Goal: Task Accomplishment & Management: Use online tool/utility

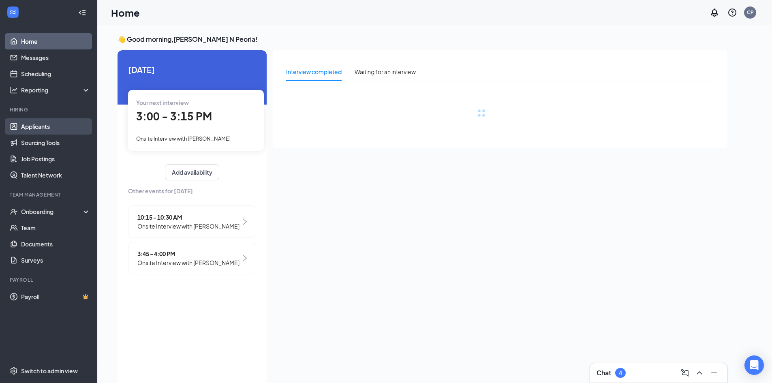
click at [43, 124] on link "Applicants" at bounding box center [55, 126] width 69 height 16
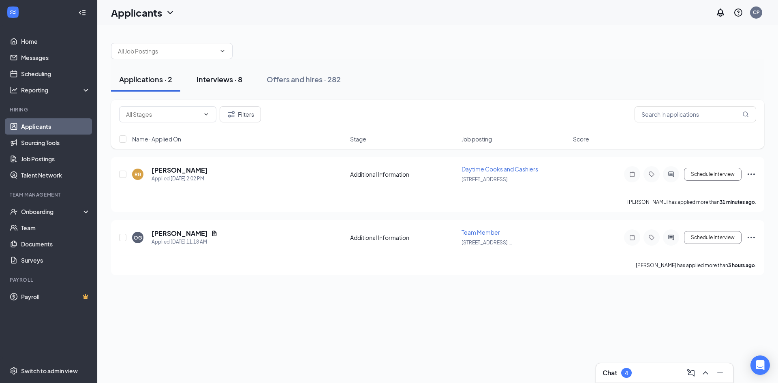
click at [228, 82] on div "Interviews · 8" at bounding box center [220, 79] width 46 height 10
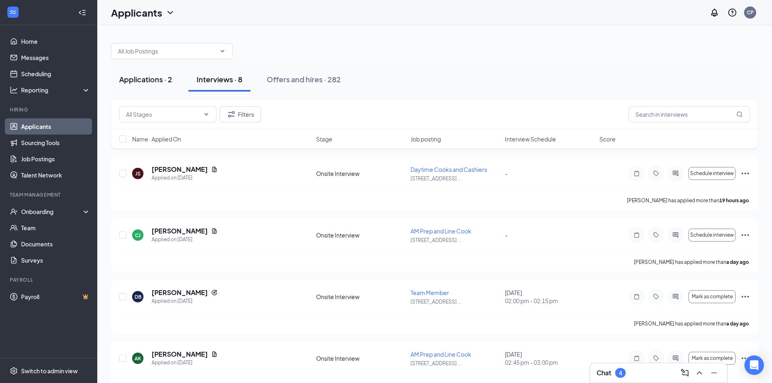
click at [160, 82] on div "Applications · 2" at bounding box center [145, 79] width 53 height 10
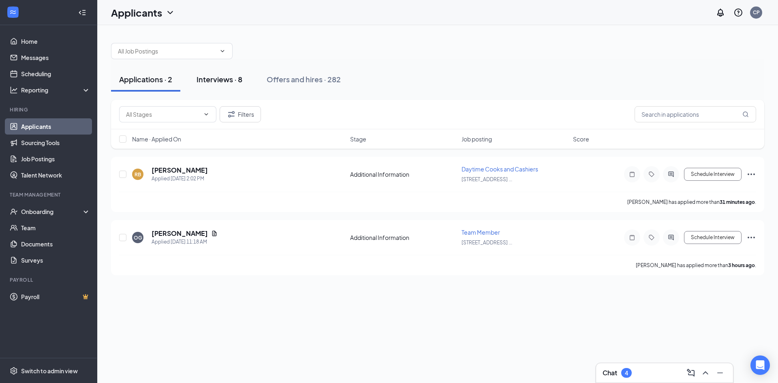
click at [217, 81] on div "Interviews · 8" at bounding box center [220, 79] width 46 height 10
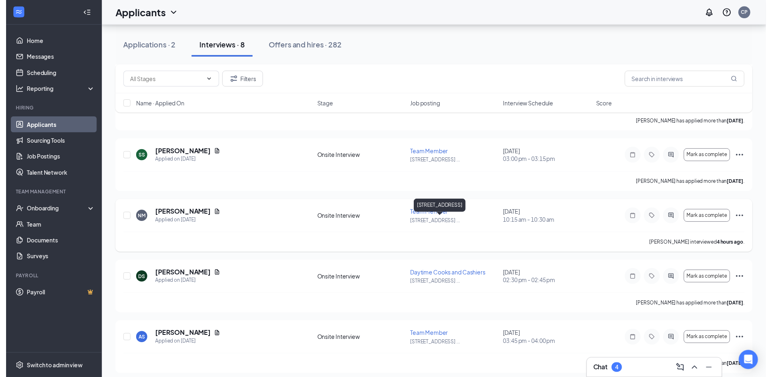
scroll to position [268, 0]
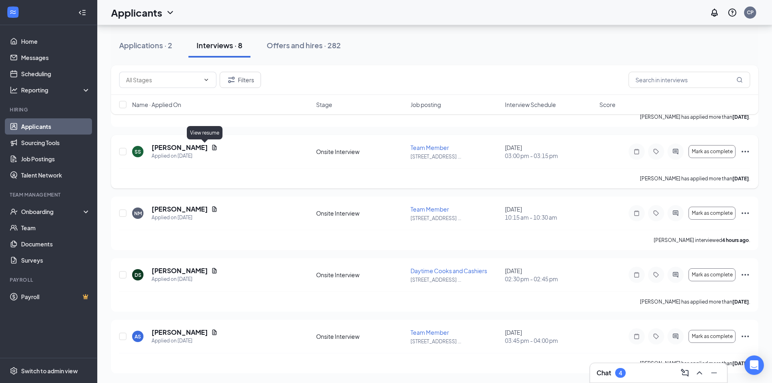
click at [212, 145] on icon "Document" at bounding box center [214, 147] width 4 height 5
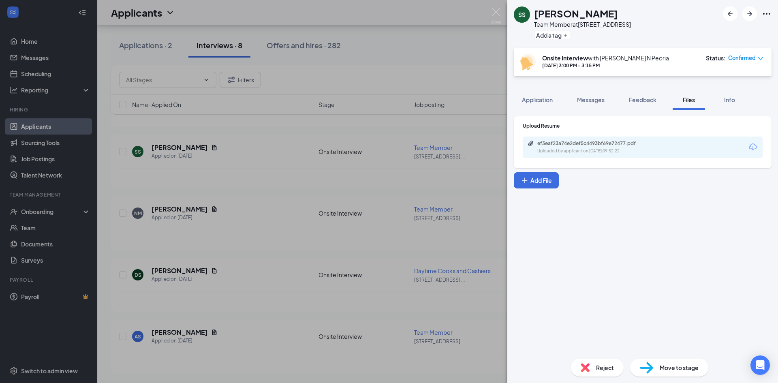
click at [373, 81] on div "SS Samuel Stanca Team Member at 8330 W Deer Valley Rd, Peoria, AZ Add a tag Ons…" at bounding box center [389, 191] width 778 height 383
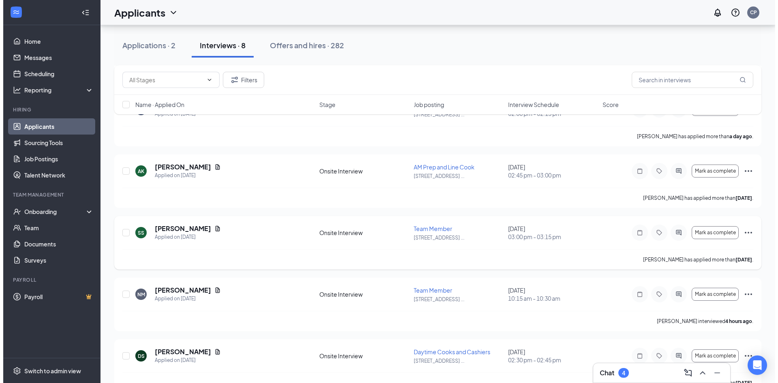
scroll to position [268, 0]
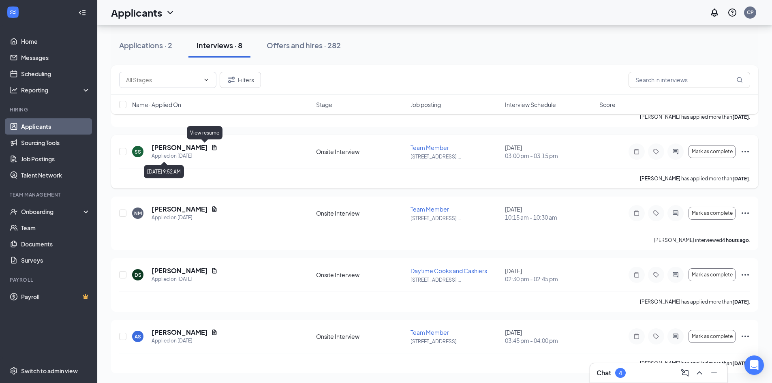
click at [211, 150] on icon "Document" at bounding box center [214, 147] width 6 height 6
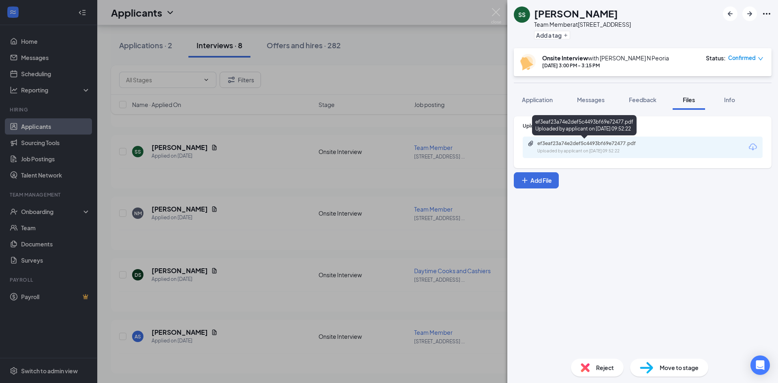
click at [615, 148] on div "Uploaded by applicant on Sep 12, 2025 at 09:52:22" at bounding box center [599, 151] width 122 height 6
click at [356, 232] on div "SS Samuel Stanca Team Member at 8330 W Deer Valley Rd, Peoria, AZ Add a tag Ons…" at bounding box center [389, 191] width 778 height 383
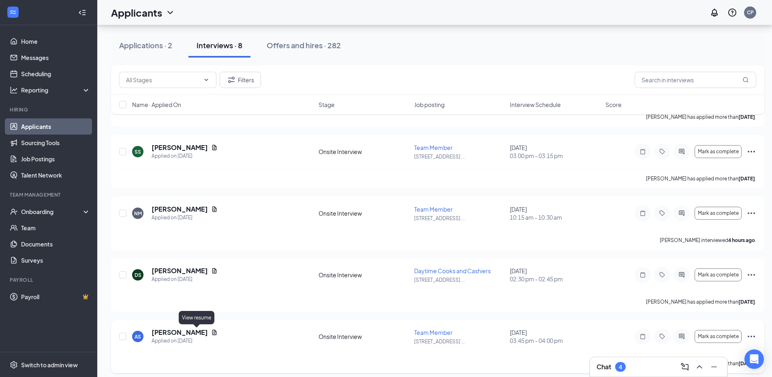
click at [211, 333] on icon "Document" at bounding box center [214, 332] width 6 height 6
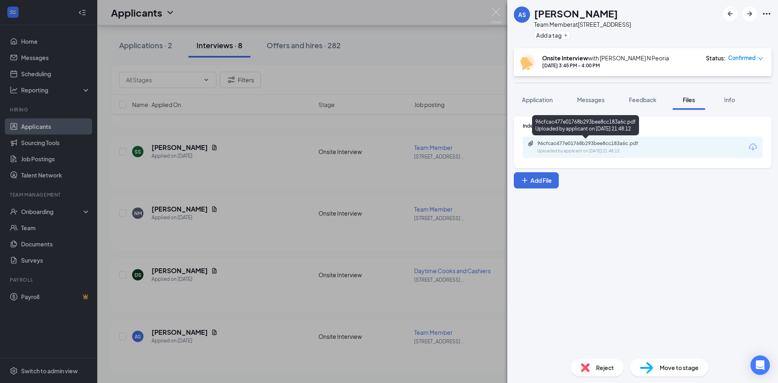
click at [577, 152] on div "Uploaded by applicant on Sep 09, 2025 at 21:48:12" at bounding box center [599, 151] width 122 height 6
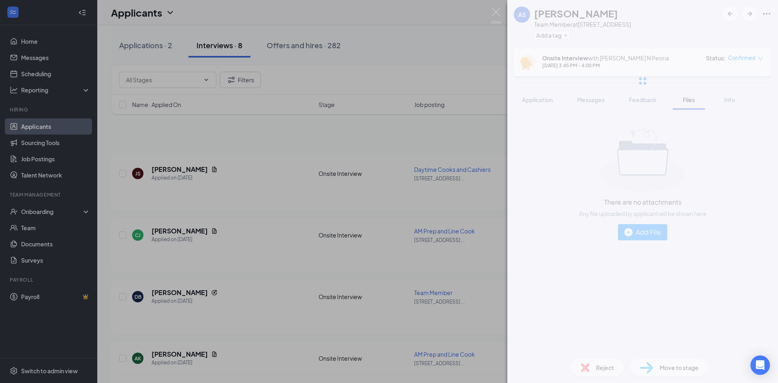
click at [302, 45] on div "AS [PERSON_NAME] Team Member at [STREET_ADDRESS] Add a tag Onsite Interview wit…" at bounding box center [389, 191] width 778 height 383
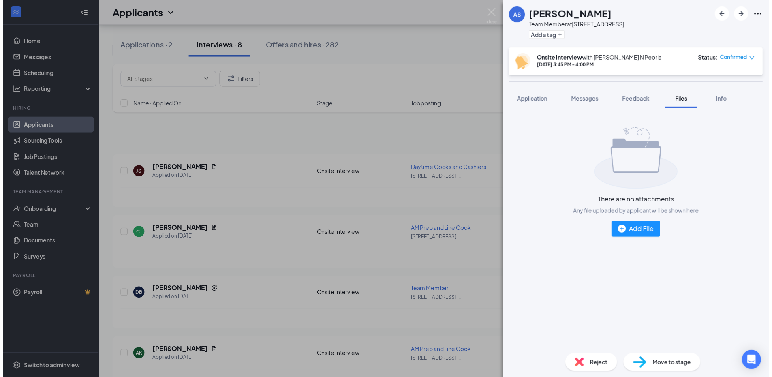
scroll to position [268, 0]
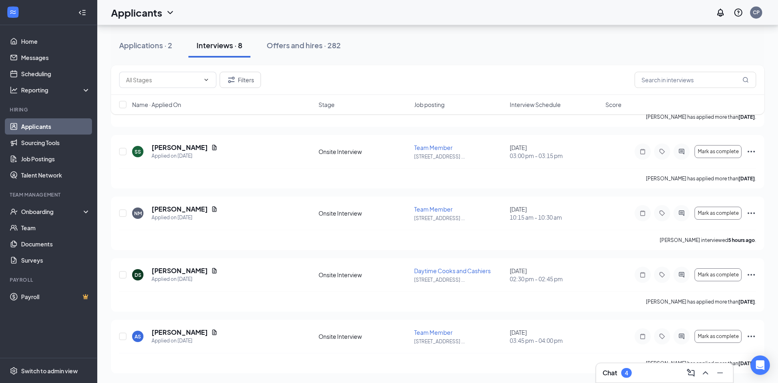
click at [374, 64] on div "Applications · 2 Interviews · 8 Offers and hires · 282" at bounding box center [438, 45] width 654 height 41
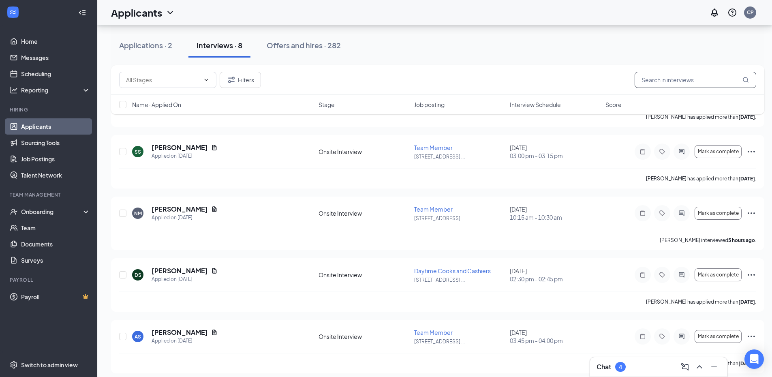
click at [666, 79] on input "text" at bounding box center [696, 80] width 122 height 16
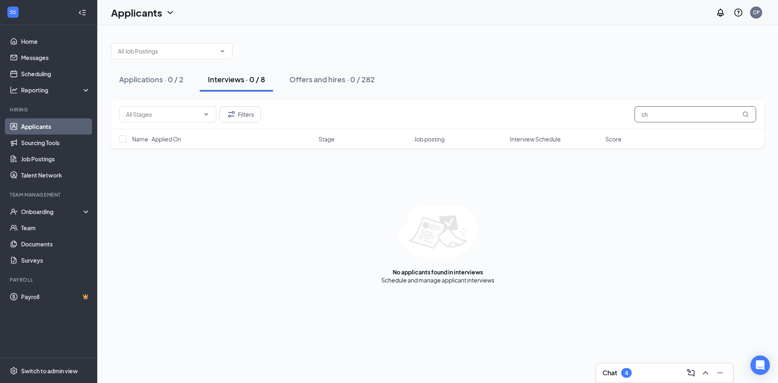
type input "c"
type input "emm"
click at [334, 89] on button "Offers and hires · 2 / 282" at bounding box center [331, 79] width 101 height 24
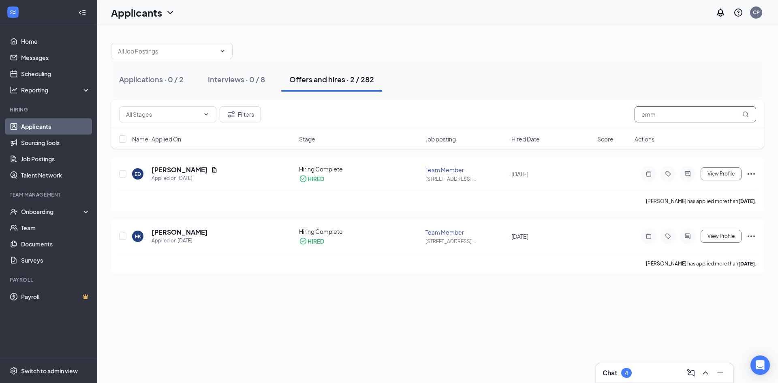
click at [672, 119] on input "emm" at bounding box center [696, 114] width 122 height 16
type input "e"
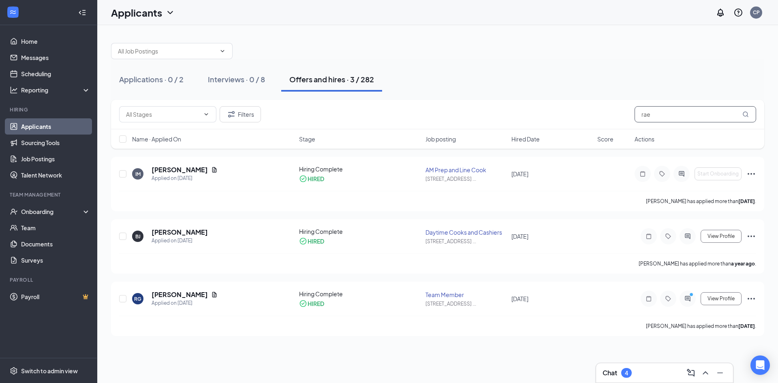
click at [690, 110] on input "rae" at bounding box center [696, 114] width 122 height 16
type input "r"
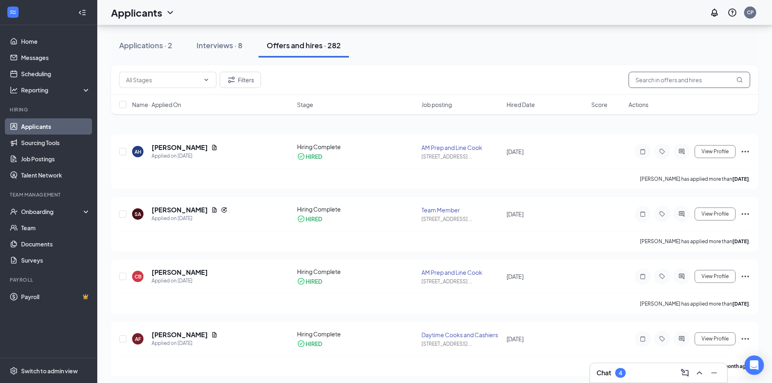
scroll to position [162, 0]
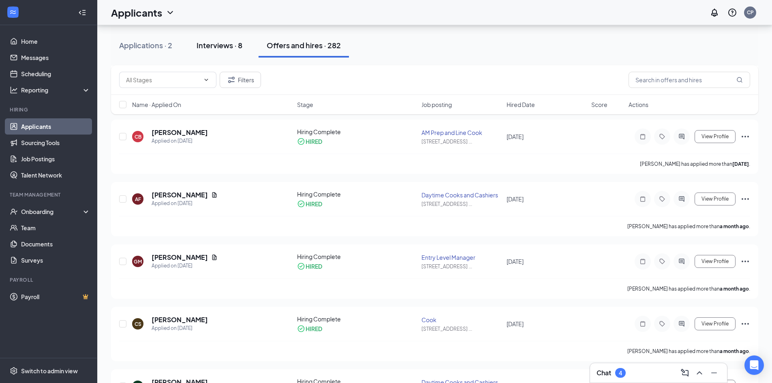
click at [225, 43] on div "Interviews · 8" at bounding box center [220, 45] width 46 height 10
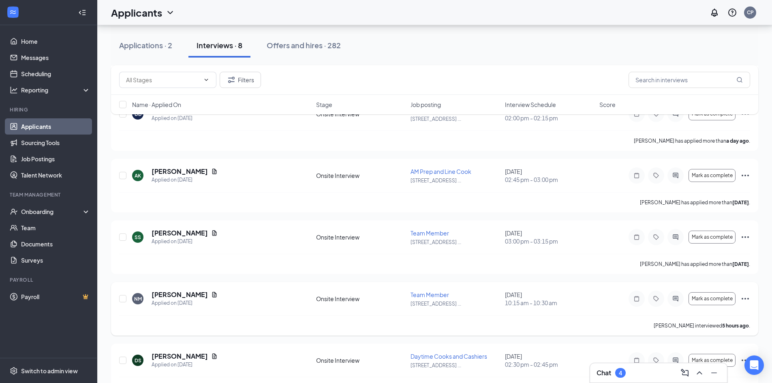
scroll to position [203, 0]
